Goal: Navigation & Orientation: Find specific page/section

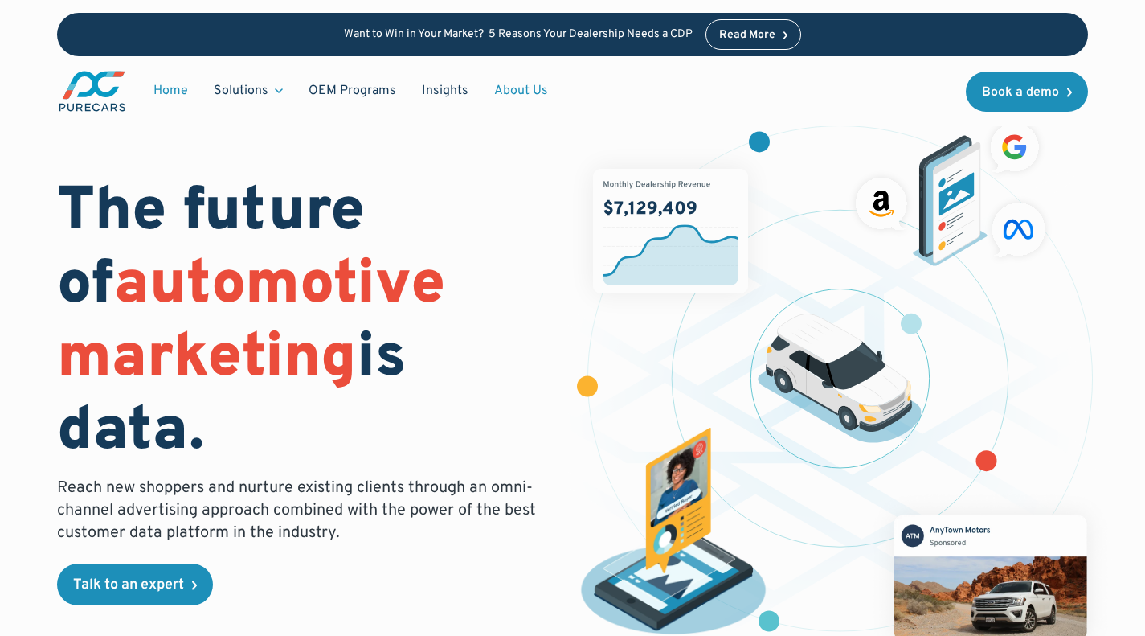
click at [513, 93] on link "About Us" at bounding box center [521, 91] width 80 height 31
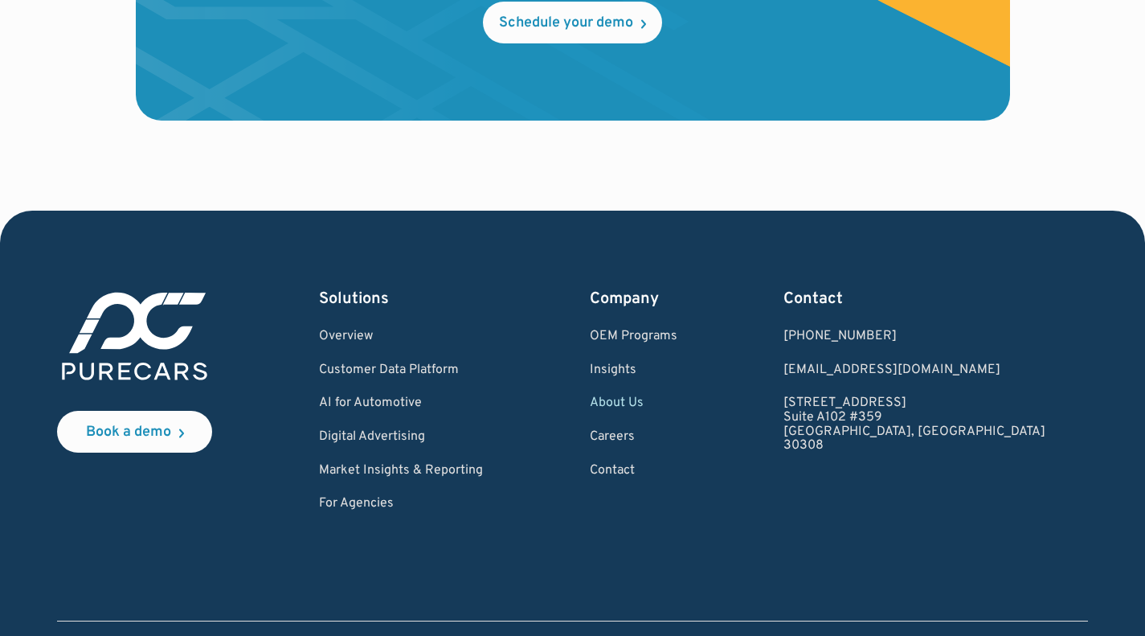
scroll to position [4548, 0]
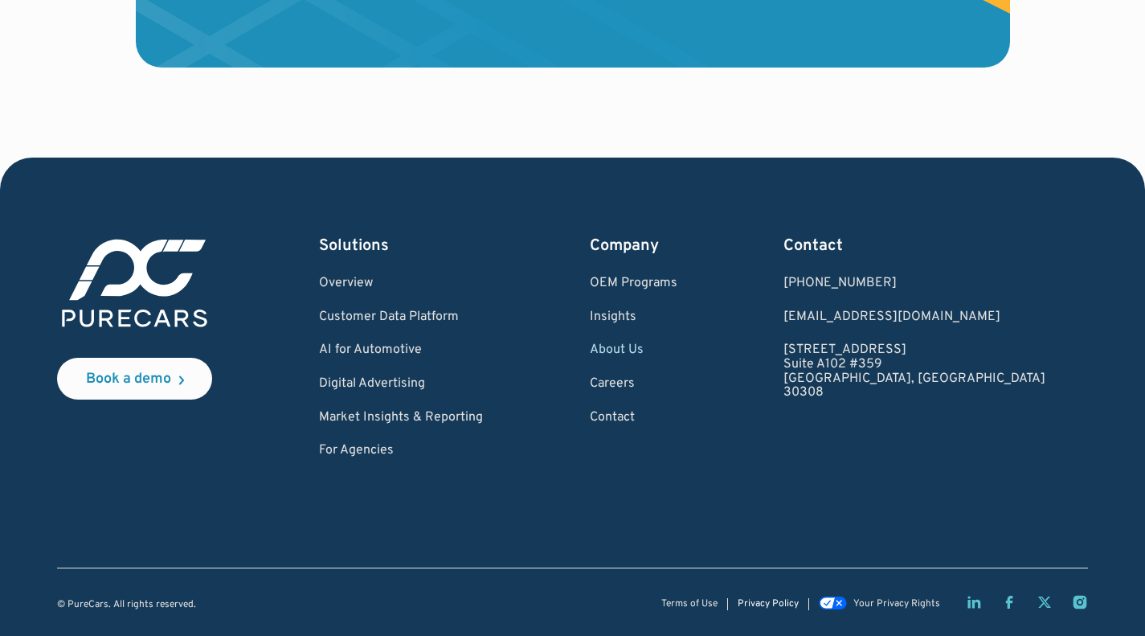
click at [763, 599] on link "Privacy Policy" at bounding box center [768, 604] width 61 height 10
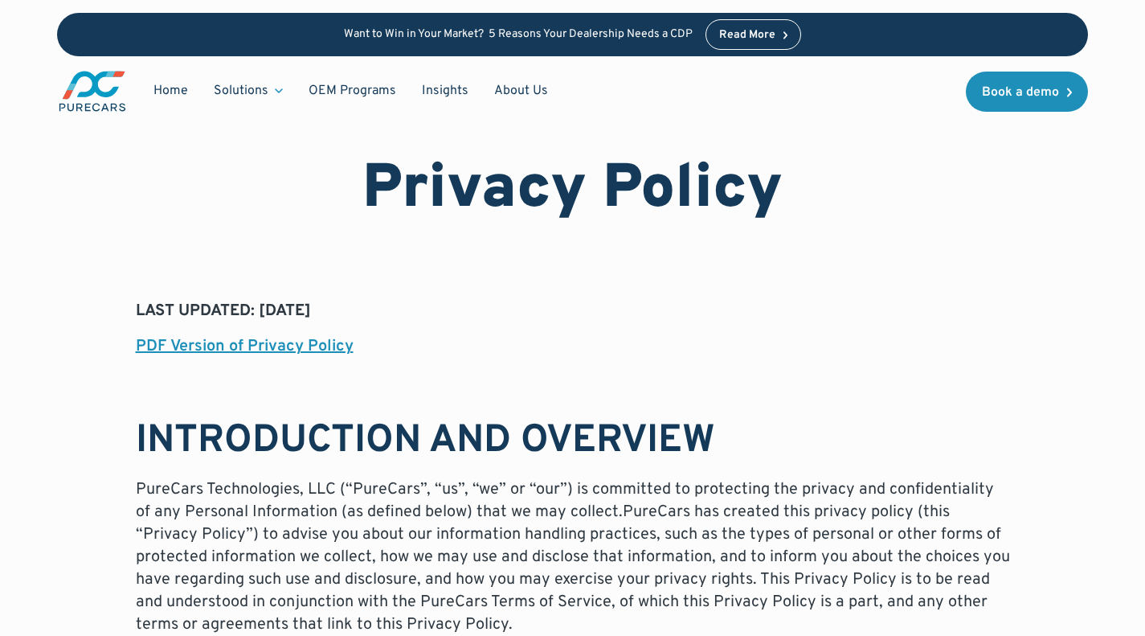
click at [118, 94] on img "main" at bounding box center [92, 91] width 71 height 44
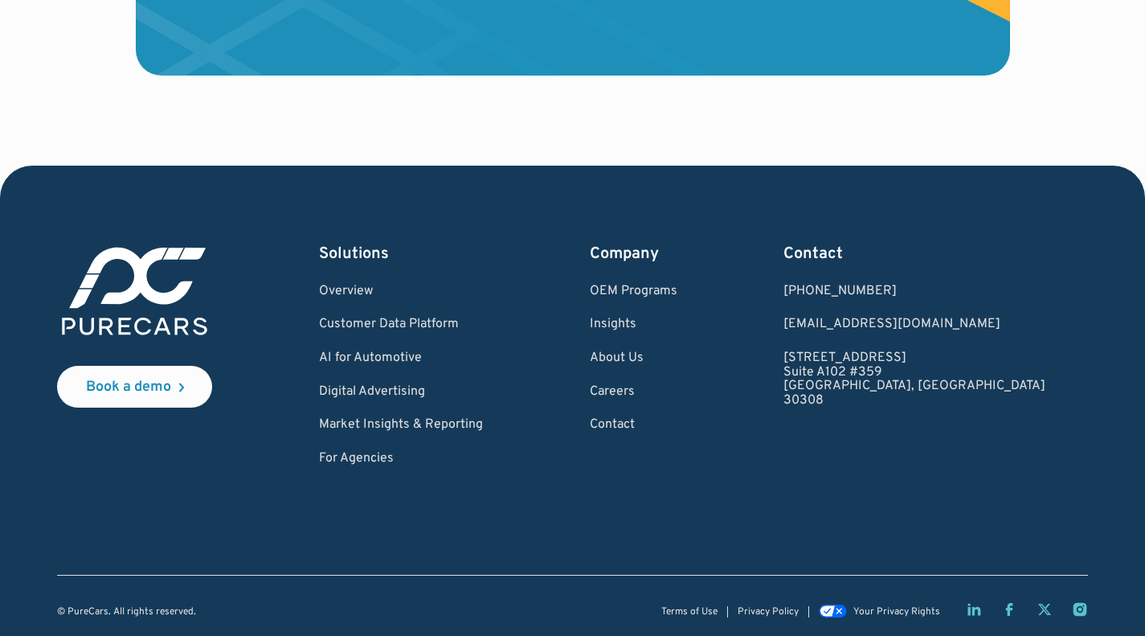
scroll to position [4812, 0]
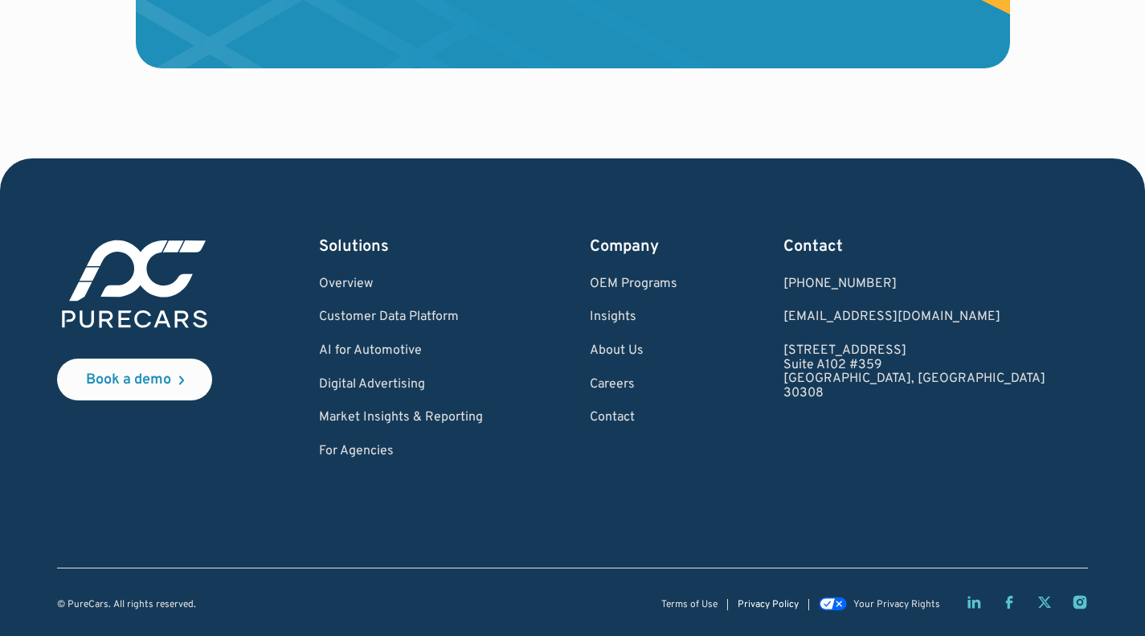
click at [762, 606] on link "Privacy Policy" at bounding box center [768, 604] width 61 height 10
